Goal: Transaction & Acquisition: Purchase product/service

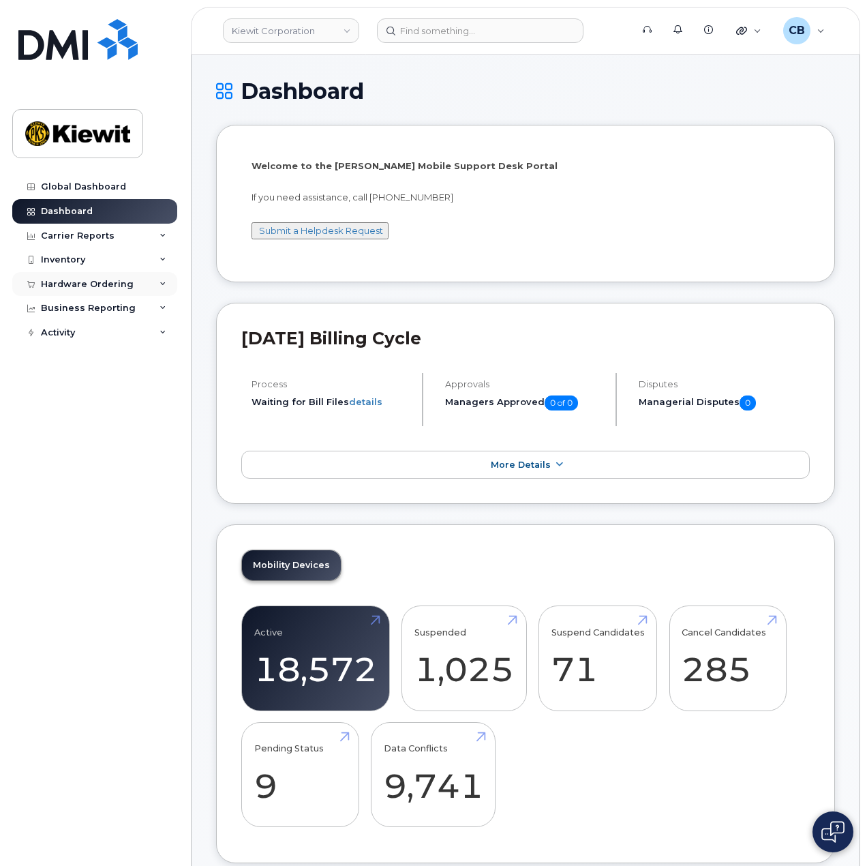
click at [141, 288] on div "Hardware Ordering" at bounding box center [94, 284] width 165 height 25
click at [70, 338] on div "Orders" at bounding box center [63, 335] width 33 height 12
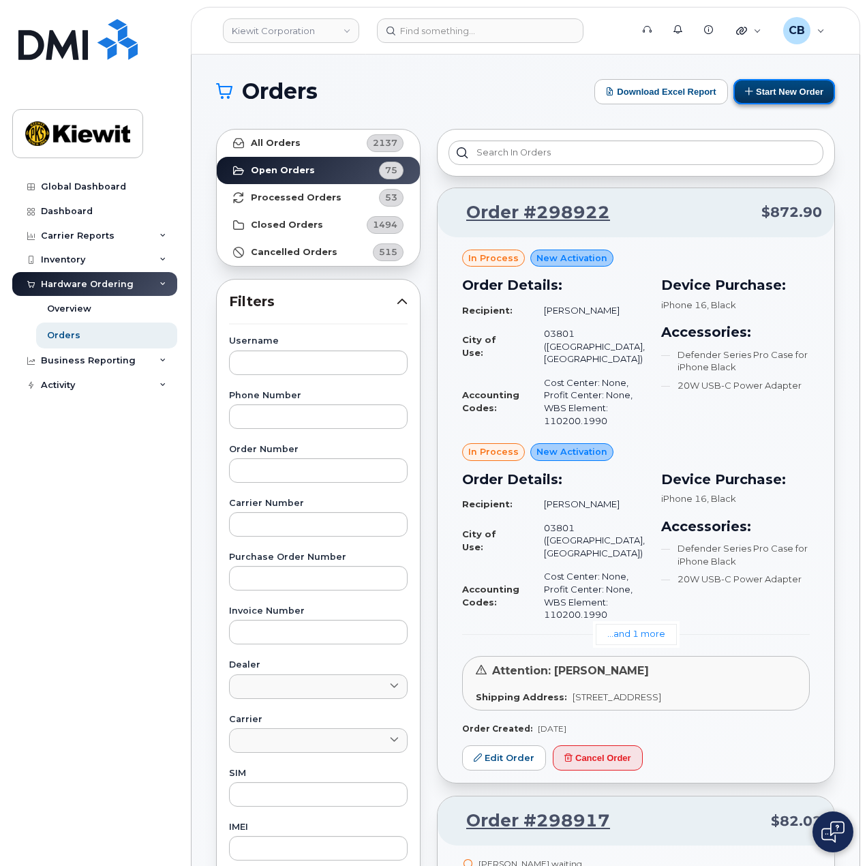
click at [760, 93] on button "Start New Order" at bounding box center [784, 91] width 102 height 25
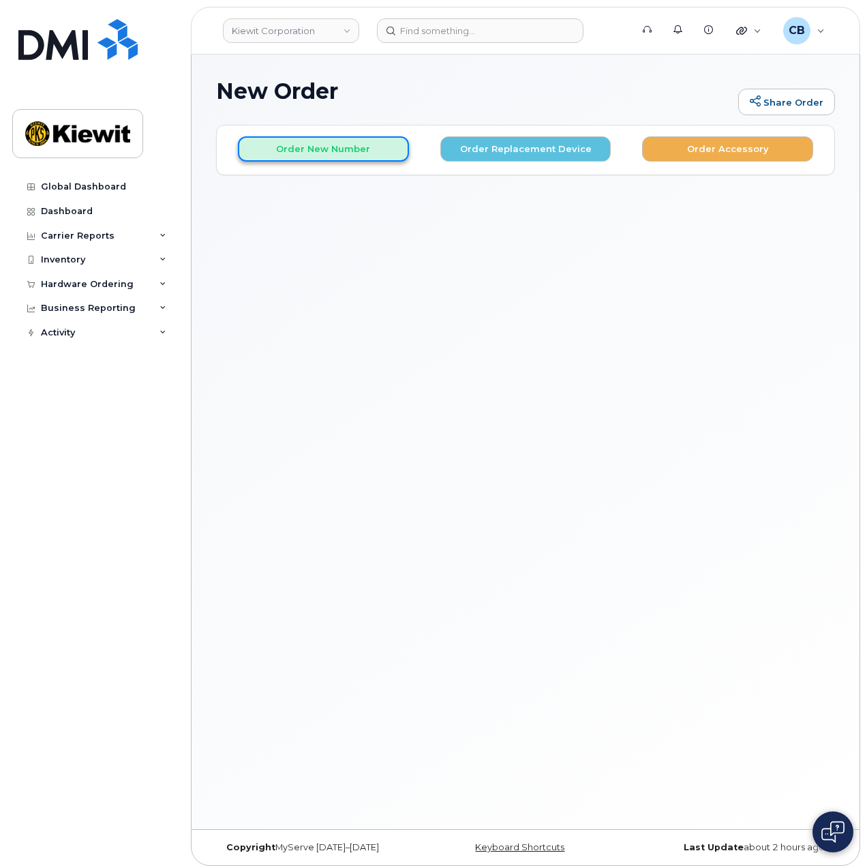
click at [367, 148] on button "Order New Number" at bounding box center [323, 148] width 171 height 25
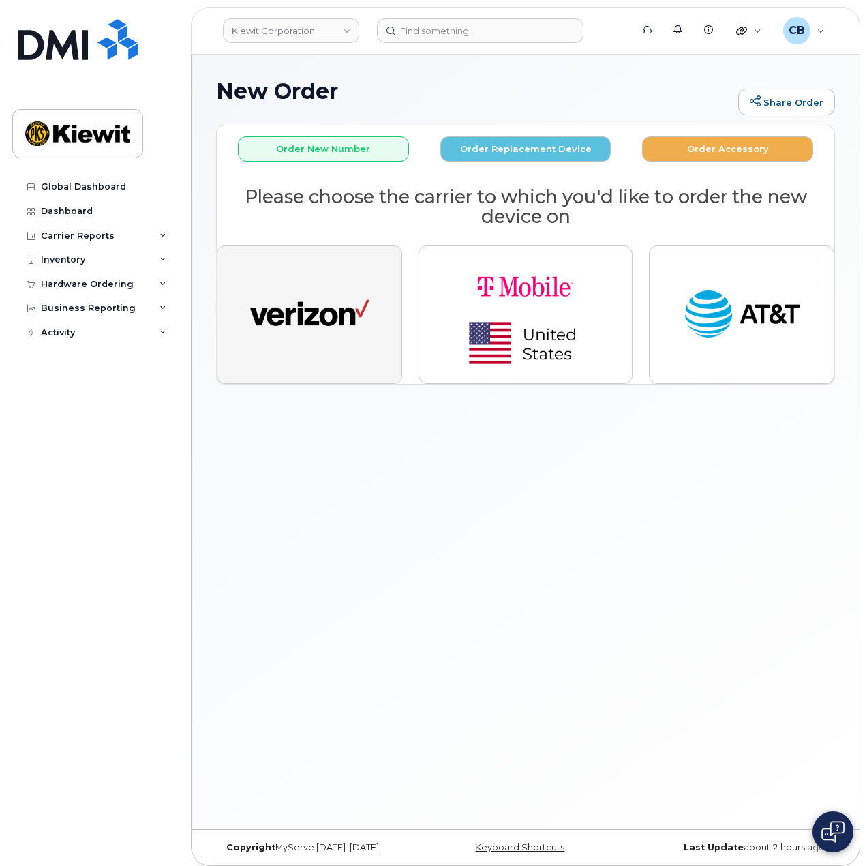
click at [326, 316] on img "button" at bounding box center [309, 314] width 119 height 61
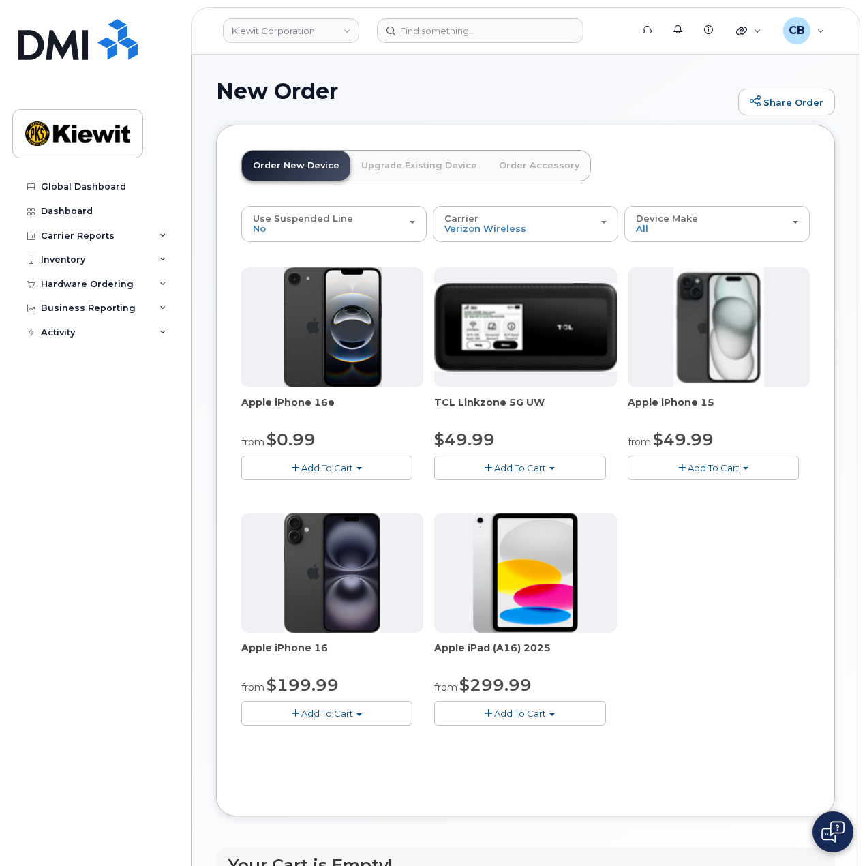
click at [736, 467] on span "Add To Cart" at bounding box center [714, 467] width 52 height 11
click at [736, 490] on link "$49.99 - 2 Year Activation (128GB)" at bounding box center [722, 493] width 182 height 17
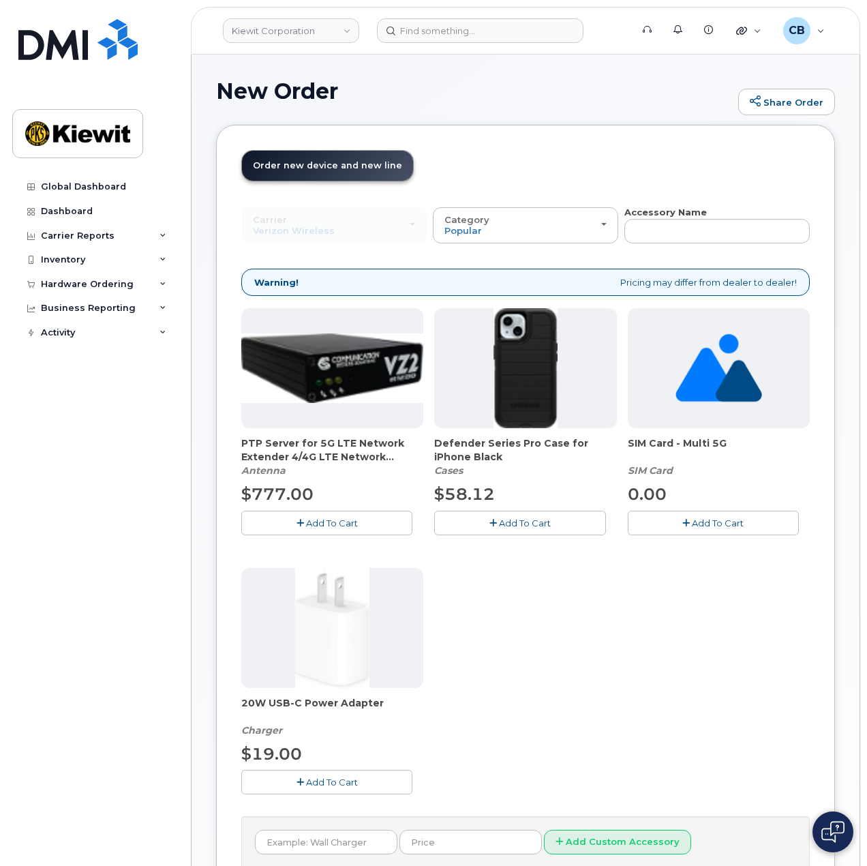
click at [499, 519] on span "Add To Cart" at bounding box center [525, 522] width 52 height 11
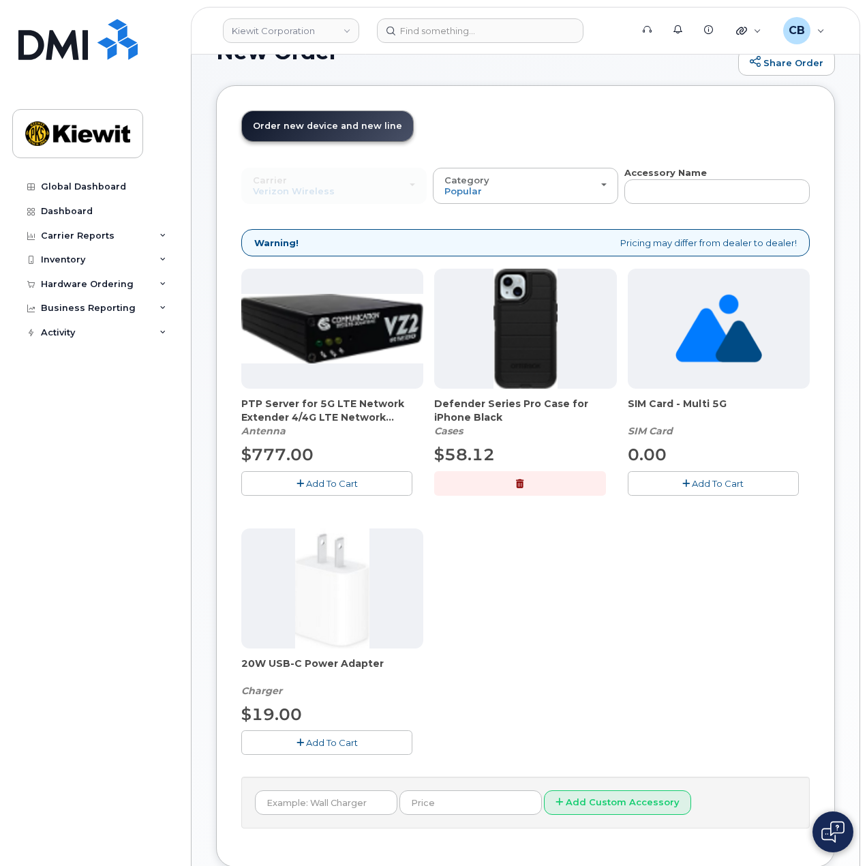
scroll to position [68, 0]
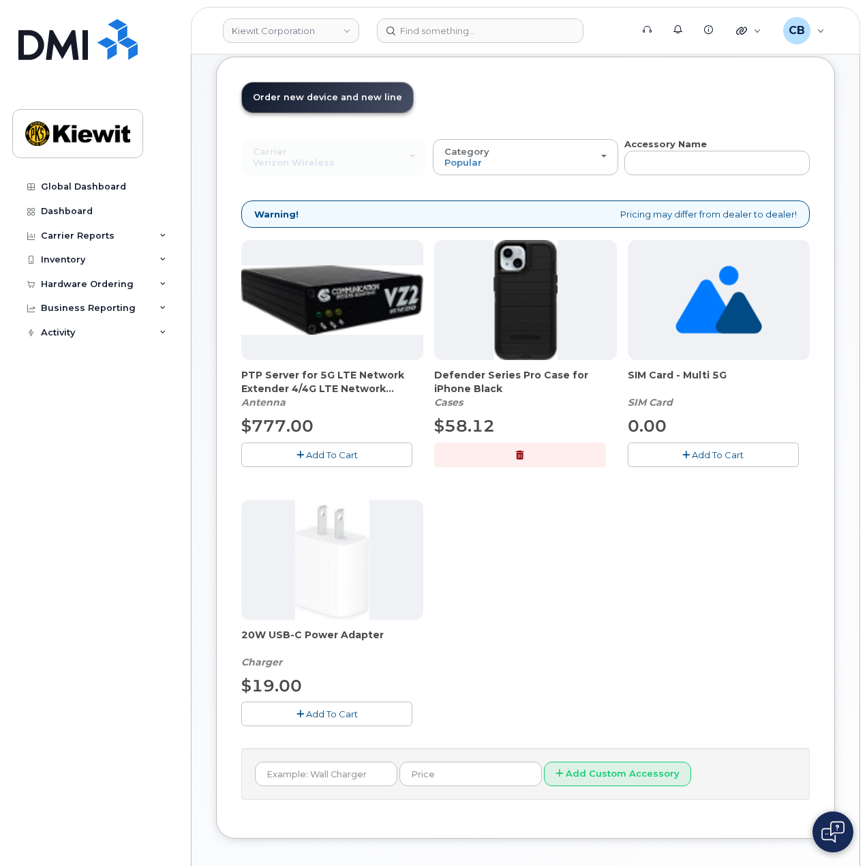
click at [327, 709] on span "Add To Cart" at bounding box center [332, 713] width 52 height 11
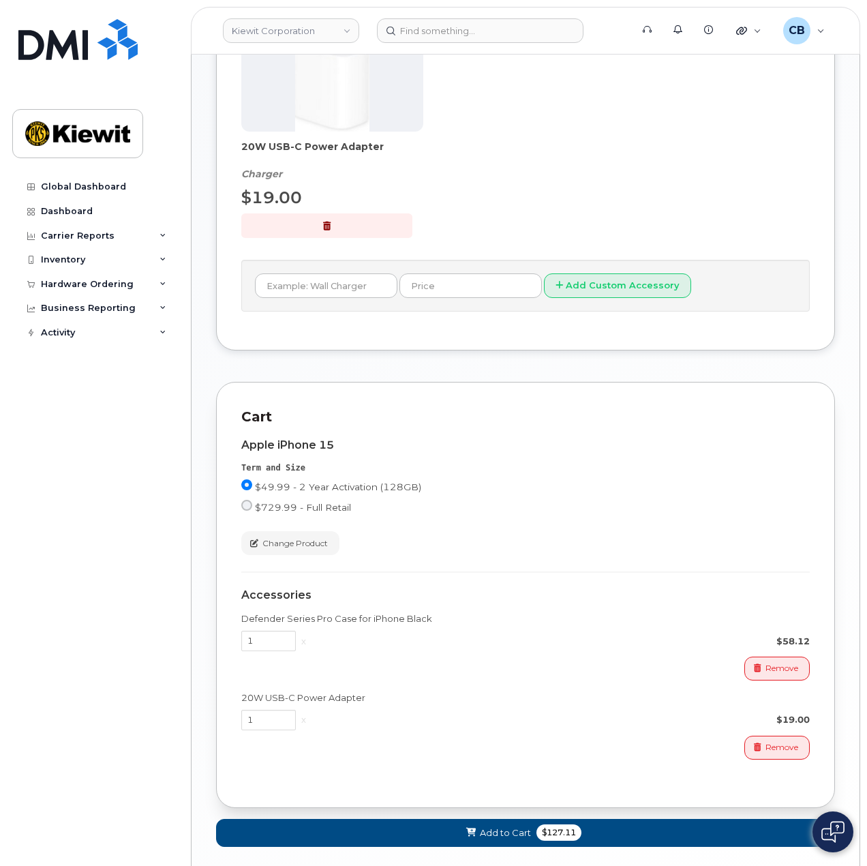
scroll to position [623, 0]
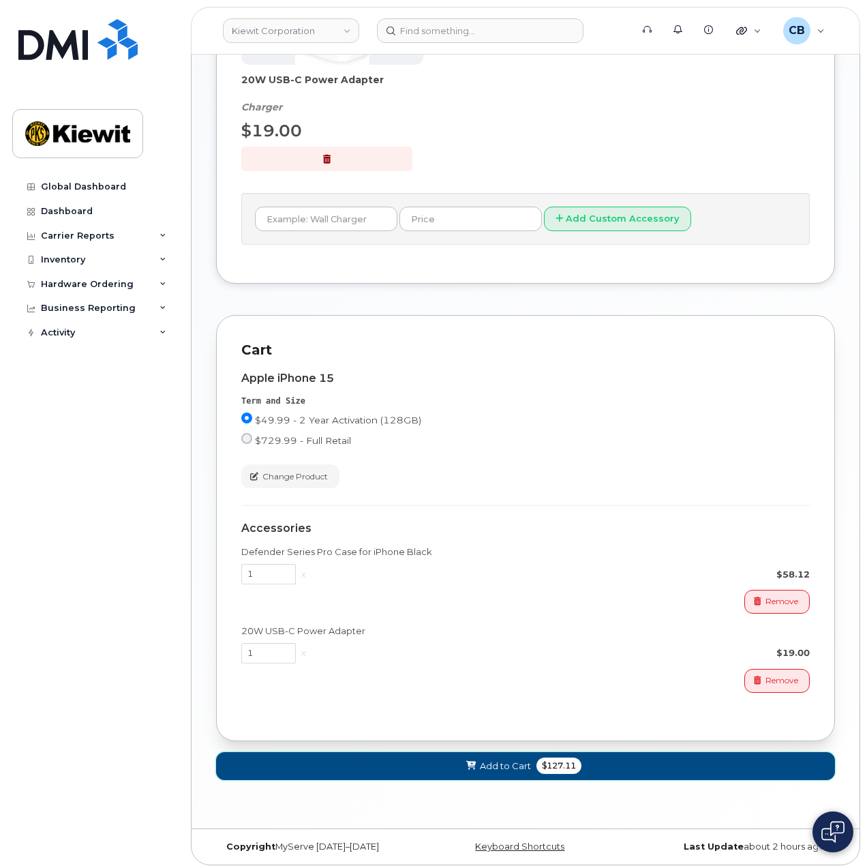
click at [517, 764] on span "Add to Cart" at bounding box center [505, 765] width 51 height 13
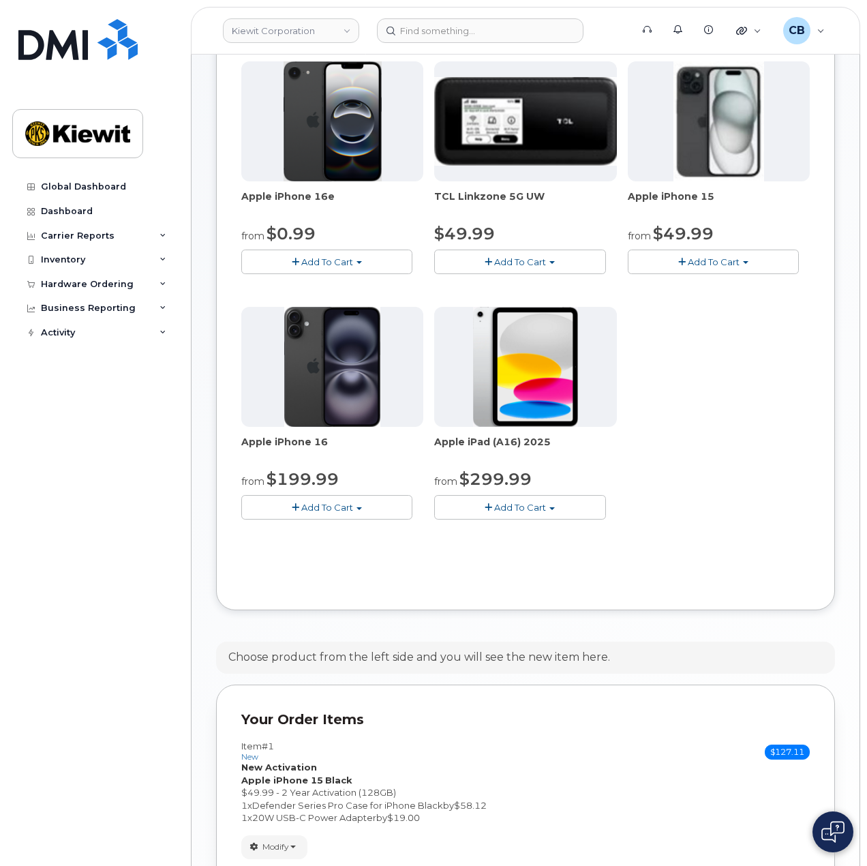
scroll to position [352, 0]
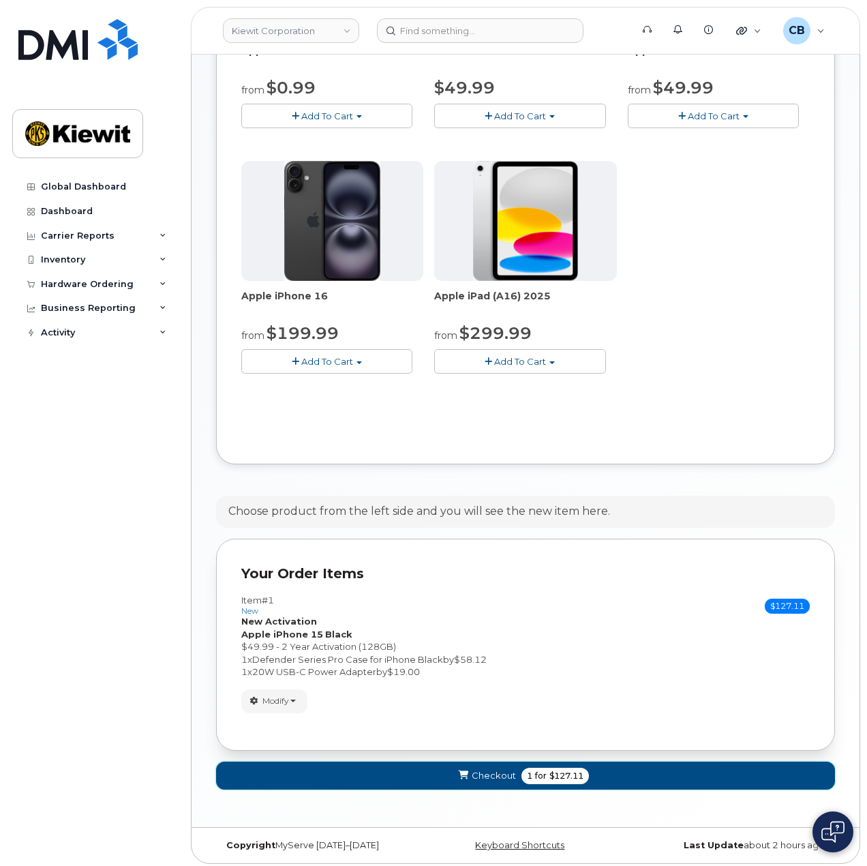
click at [474, 774] on span "Checkout" at bounding box center [494, 775] width 44 height 13
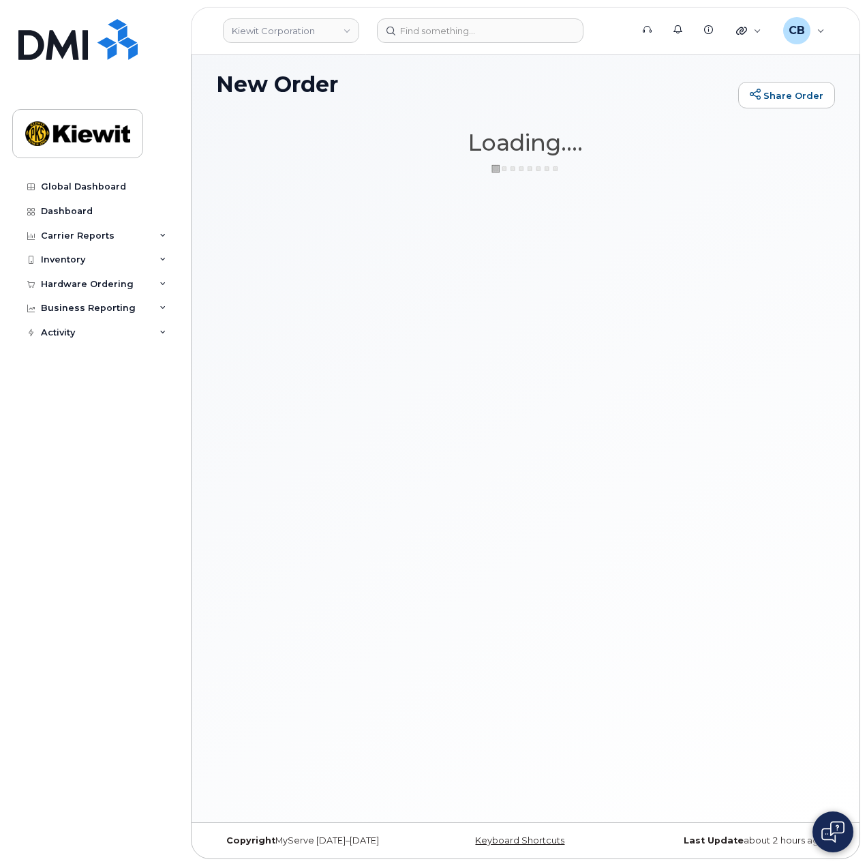
scroll to position [6, 0]
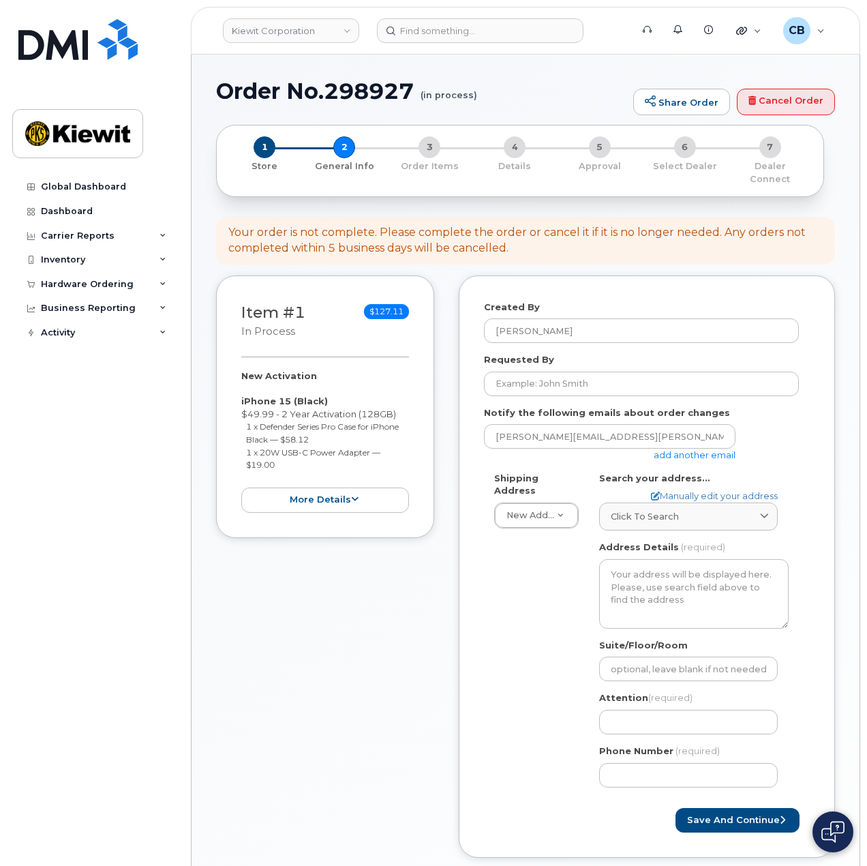
select select
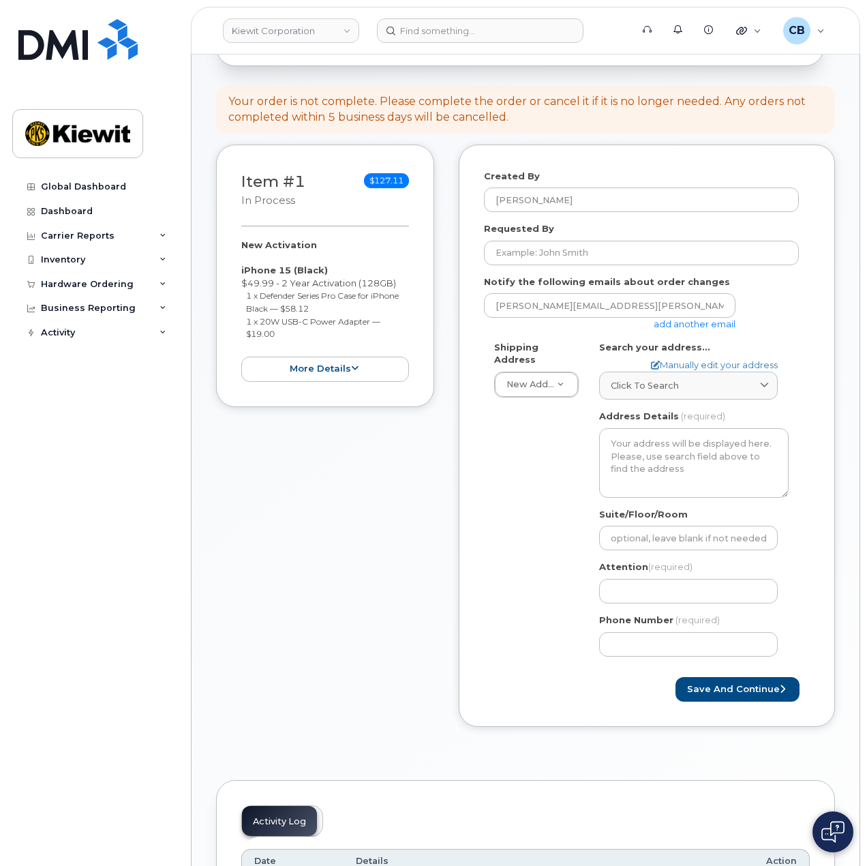
scroll to position [136, 0]
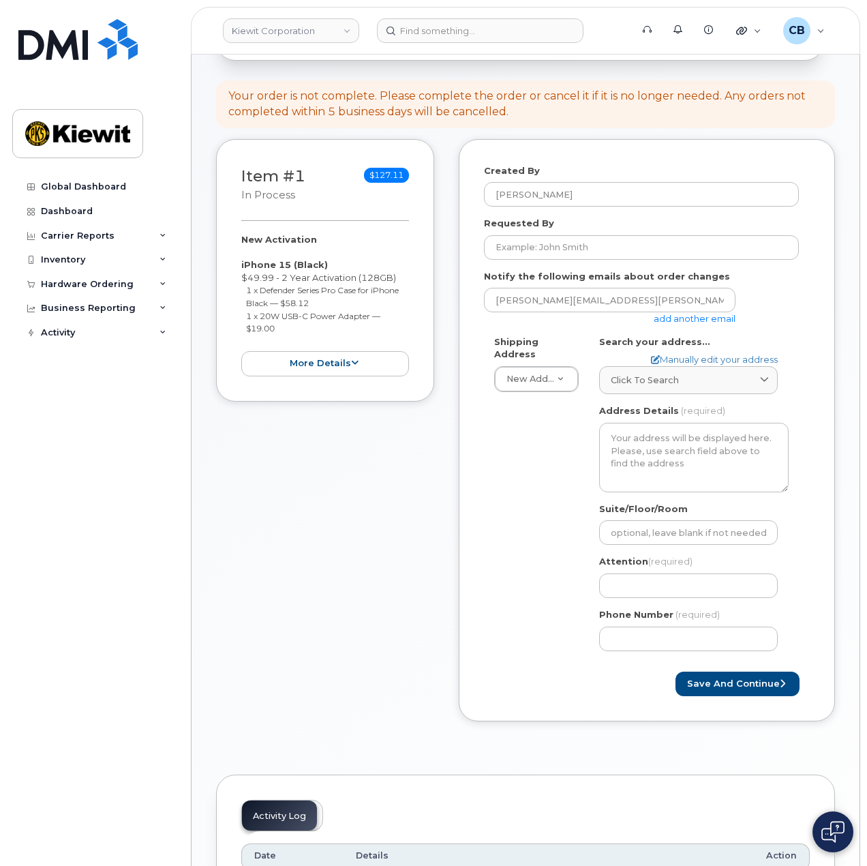
click at [353, 564] on div "Item #1 in process $127.11 New Activation iPhone 15 (Black) $49.99 - 2 Year Act…" at bounding box center [325, 440] width 218 height 603
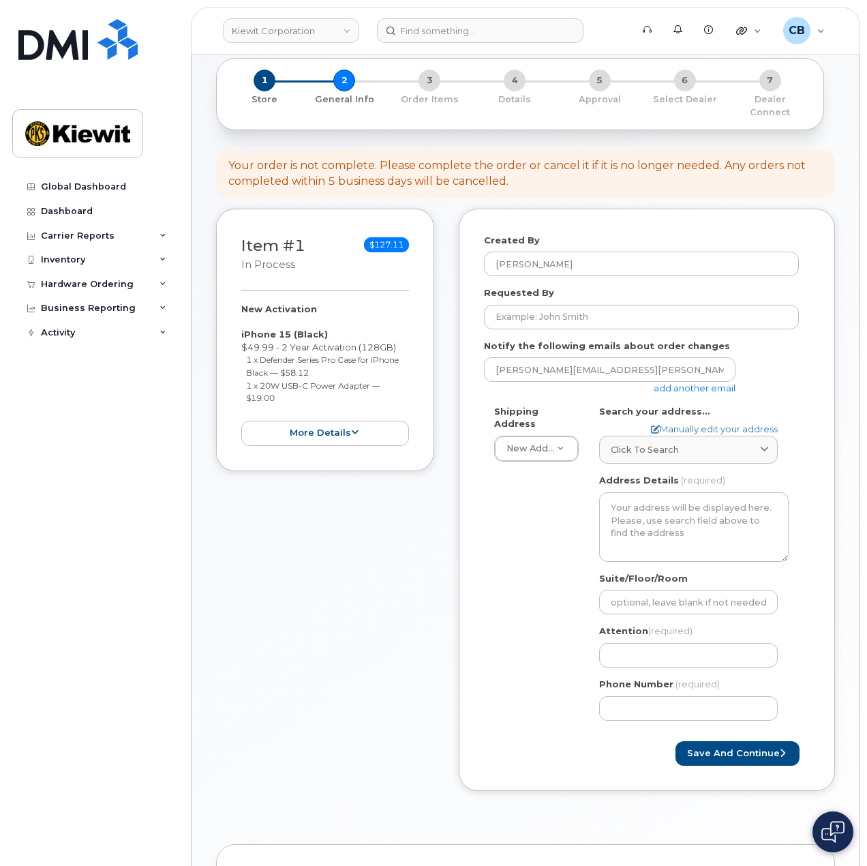
scroll to position [0, 0]
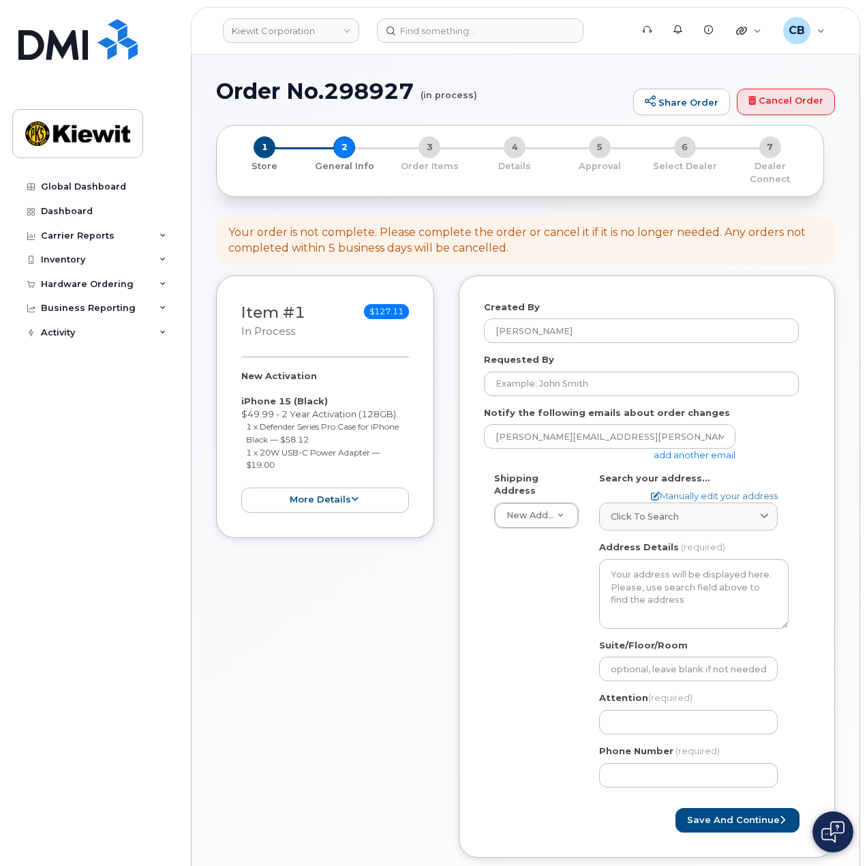
click at [382, 508] on div "Item #1 in process $127.11 New Activation iPhone 15 (Black) $49.99 - 2 Year Act…" at bounding box center [325, 406] width 218 height 262
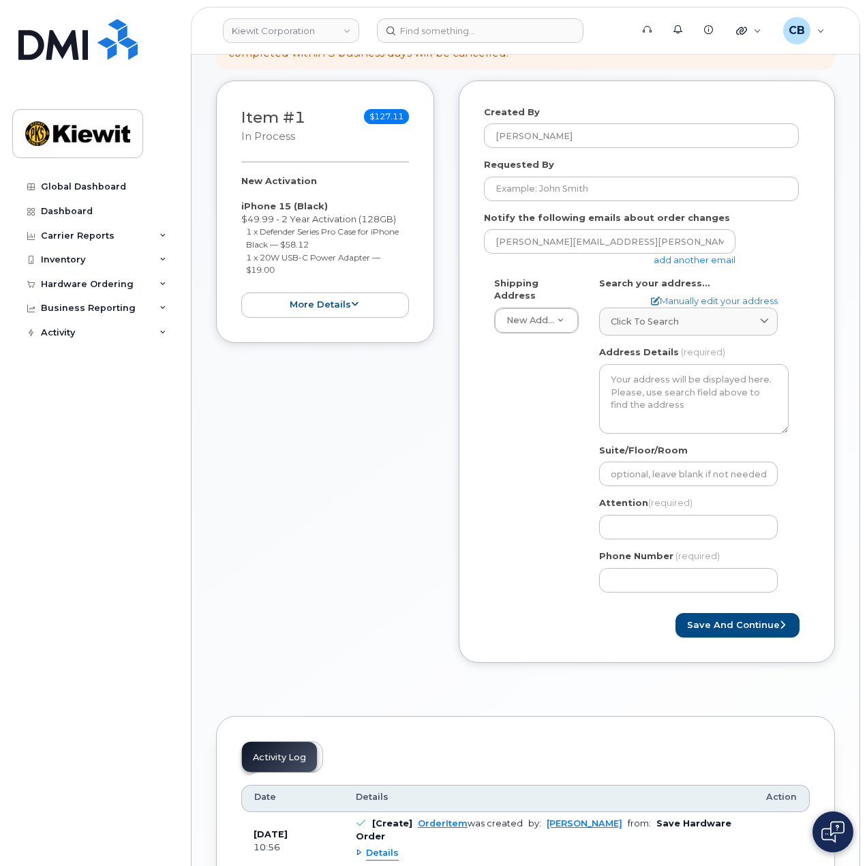
scroll to position [273, 0]
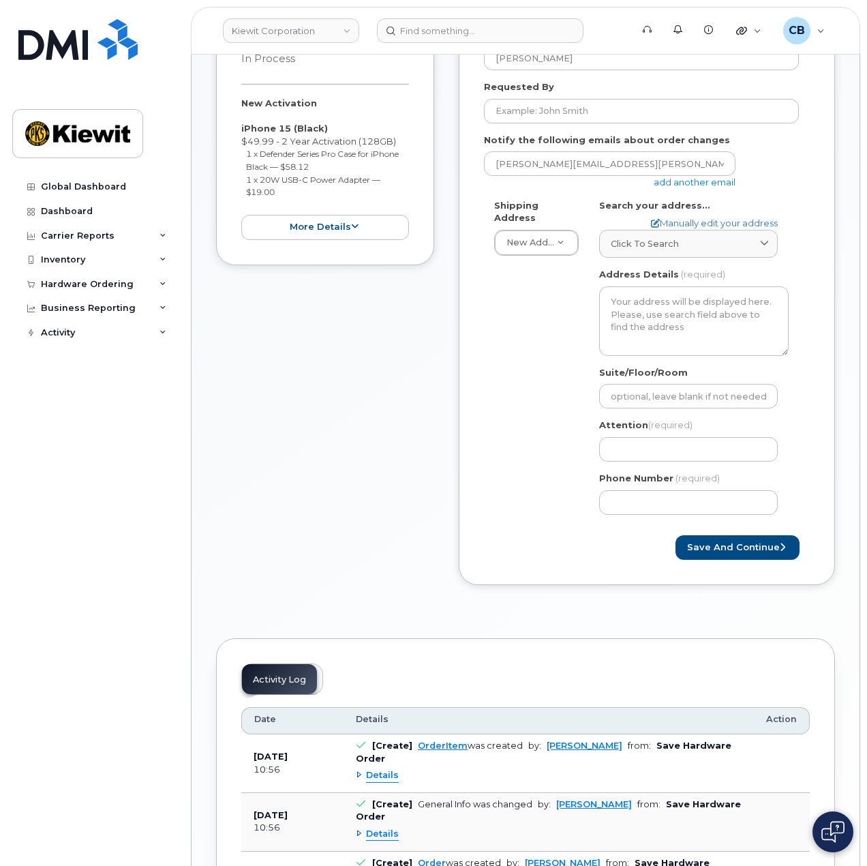
click at [322, 358] on div "Item #1 in process $127.11 New Activation iPhone 15 (Black) $49.99 - 2 Year Act…" at bounding box center [325, 304] width 218 height 603
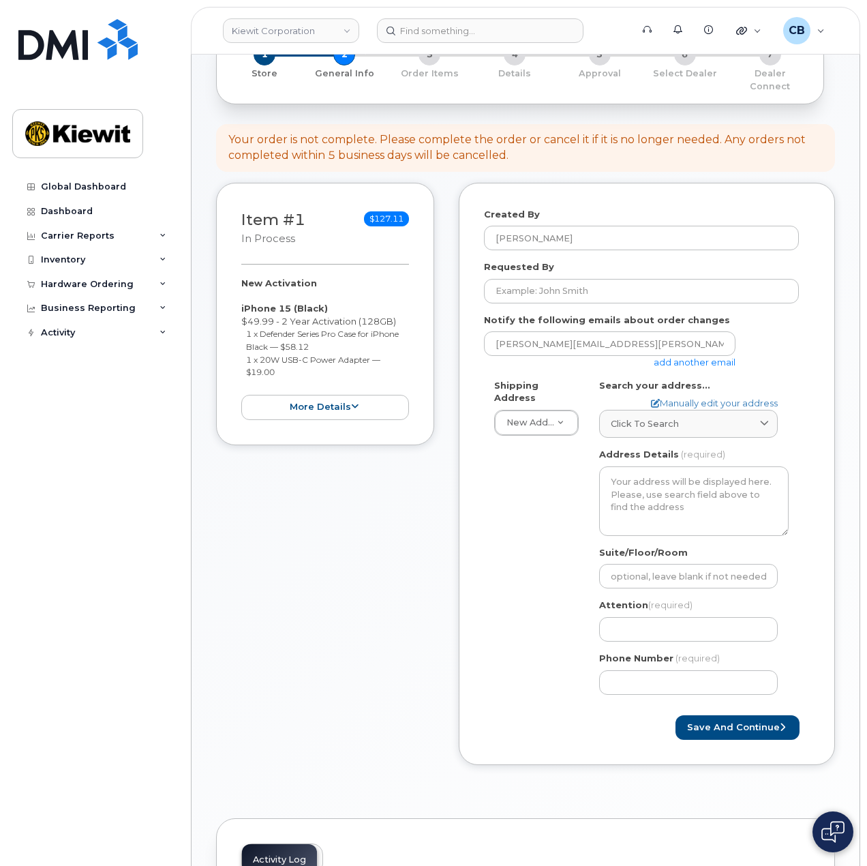
scroll to position [310, 0]
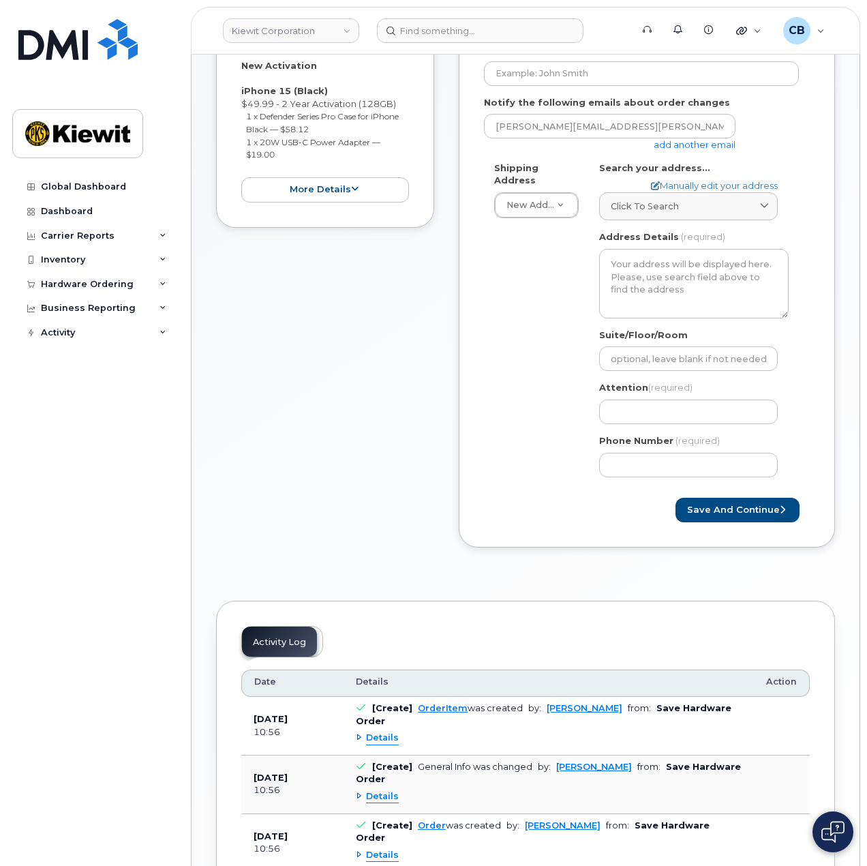
click at [366, 340] on div "Item #1 in process $127.11 New Activation iPhone 15 (Black) $49.99 - 2 Year Act…" at bounding box center [325, 266] width 218 height 603
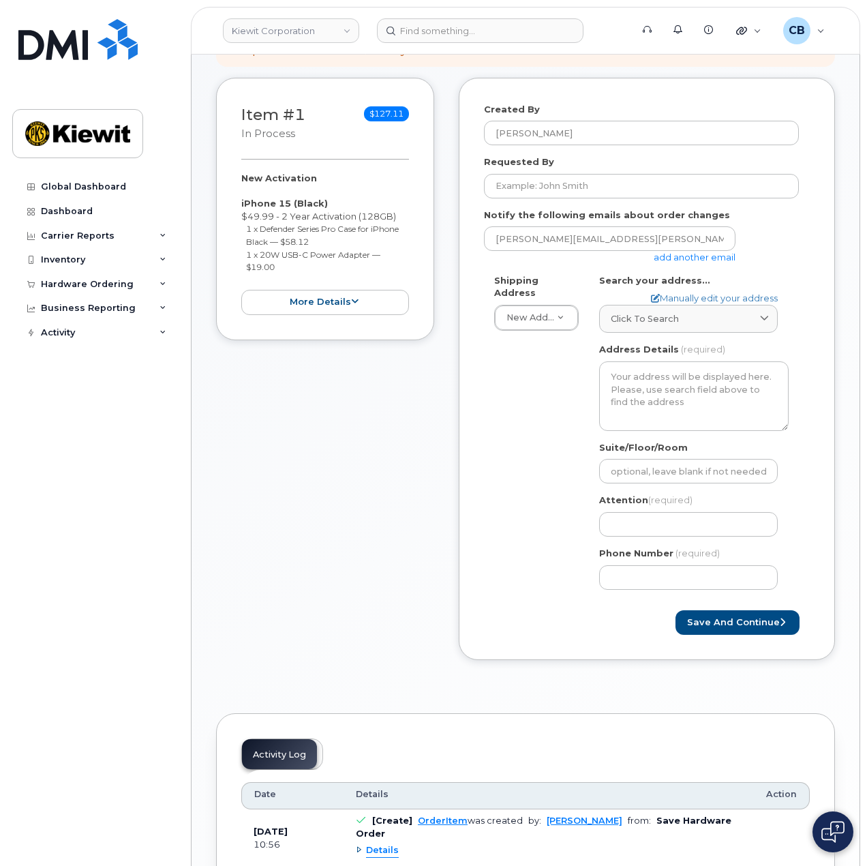
scroll to position [106, 0]
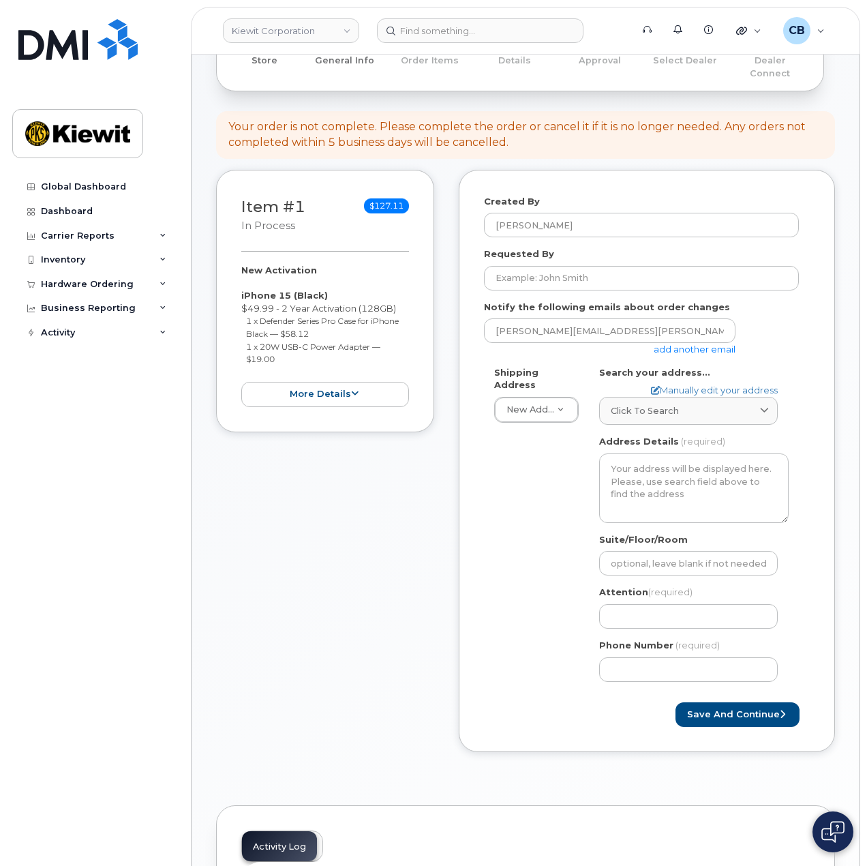
click at [461, 444] on div "Created By Cory Benes Requested By Notify the following emails about order chan…" at bounding box center [647, 461] width 376 height 583
click at [680, 344] on link "add another email" at bounding box center [695, 349] width 82 height 11
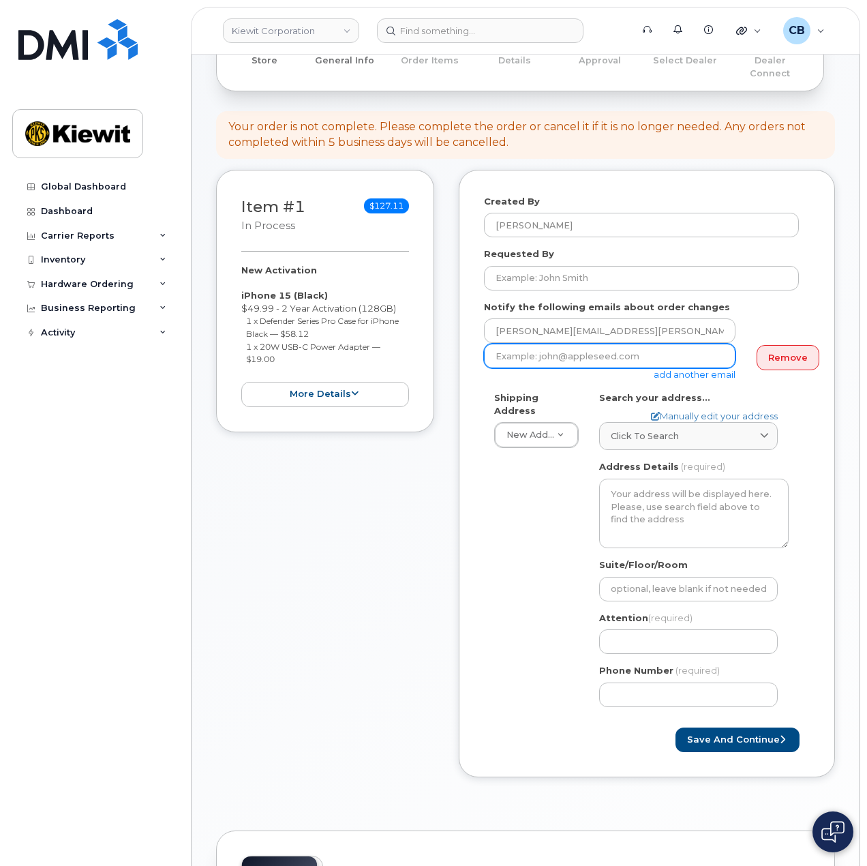
click at [647, 345] on input "email" at bounding box center [609, 356] width 251 height 25
paste input "David.Paris@kiewit.com"
type input "David.Paris@kiewit.com"
click at [470, 502] on div "Created By Cory Benes Requested By Notify the following emails about order chan…" at bounding box center [647, 474] width 376 height 608
click at [429, 523] on div "Item #1 in process $127.11 New Activation iPhone 15 (Black) $49.99 - 2 Year Act…" at bounding box center [325, 484] width 218 height 628
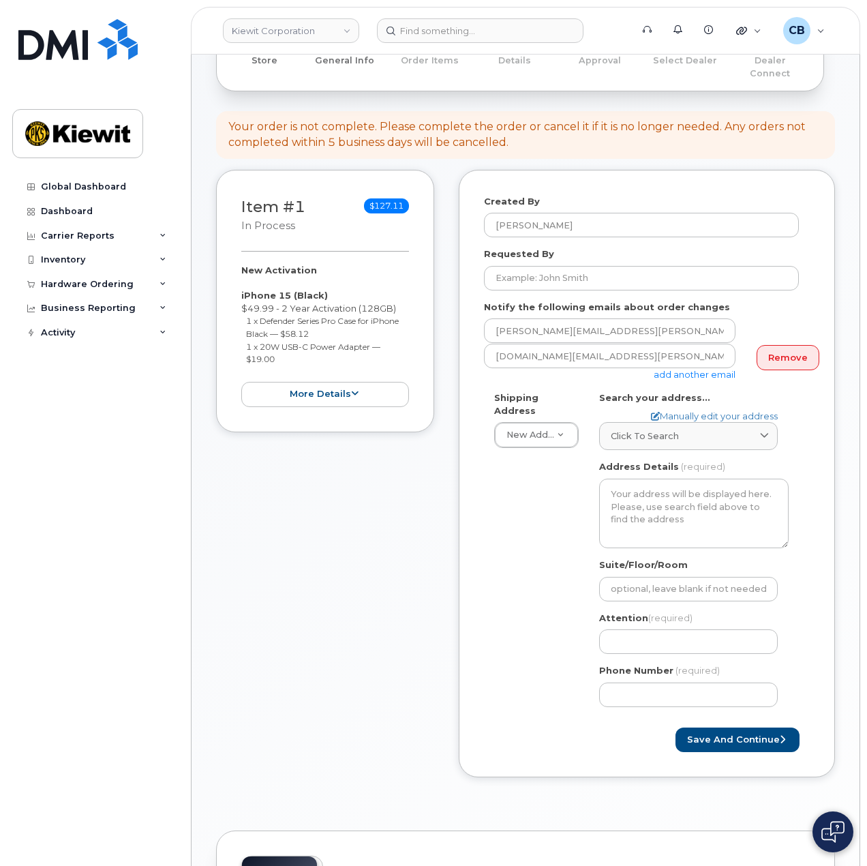
drag, startPoint x: 326, startPoint y: 530, endPoint x: 333, endPoint y: 531, distance: 7.0
click at [327, 530] on div "Item #1 in process $127.11 New Activation iPhone 15 (Black) $49.99 - 2 Year Act…" at bounding box center [325, 484] width 218 height 628
click at [320, 526] on div "Item #1 in process $127.11 New Activation iPhone 15 (Black) $49.99 - 2 Year Act…" at bounding box center [325, 484] width 218 height 628
click at [273, 532] on div "Item #1 in process $127.11 New Activation iPhone 15 (Black) $49.99 - 2 Year Act…" at bounding box center [325, 484] width 218 height 628
